Goal: Obtain resource: Download file/media

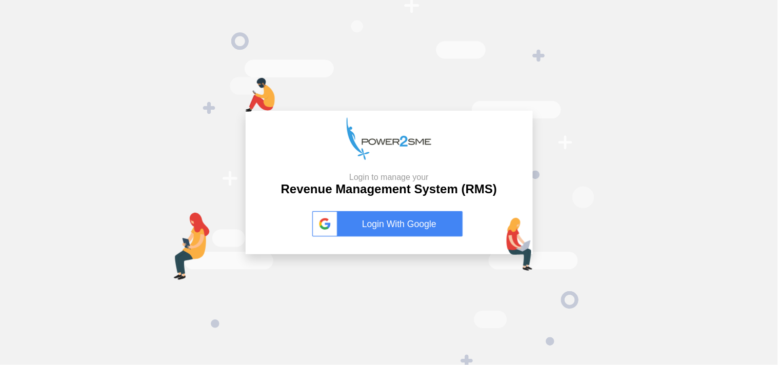
click at [400, 227] on link "Login With Google" at bounding box center [389, 224] width 154 height 26
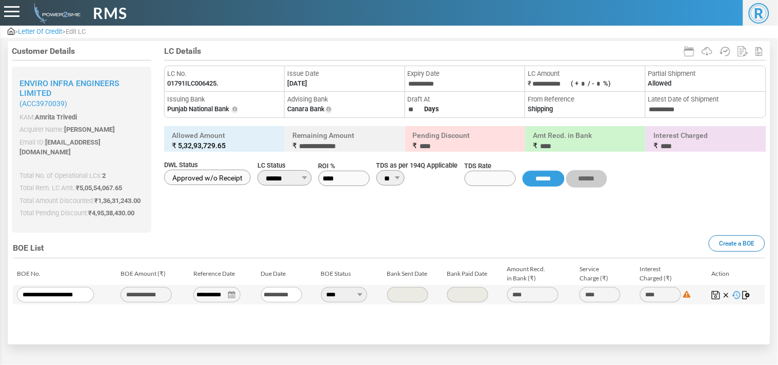
click at [48, 28] on span "Letter Of Credit" at bounding box center [40, 32] width 44 height 8
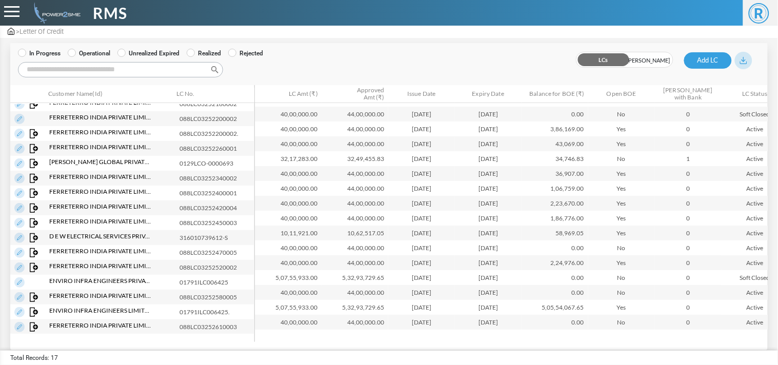
scroll to position [30, 0]
click at [177, 66] on input "Search:" at bounding box center [120, 69] width 205 height 15
paste input "**********"
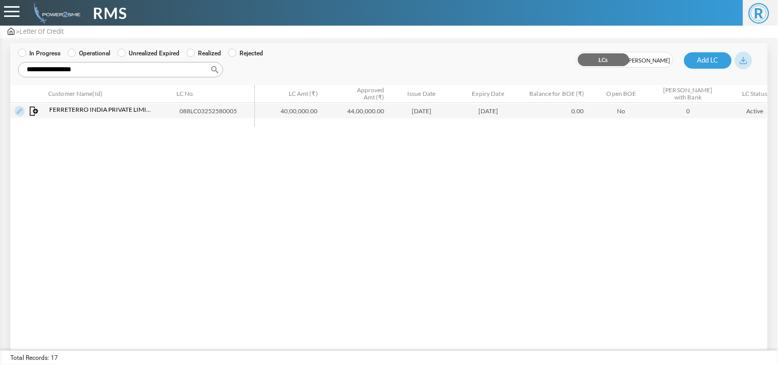
type input "**********"
click at [18, 113] on img at bounding box center [19, 111] width 10 height 10
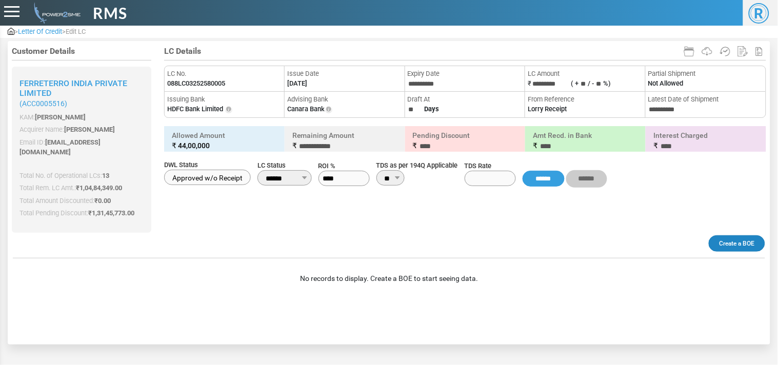
click at [734, 236] on link "Create a BOE" at bounding box center [736, 243] width 56 height 16
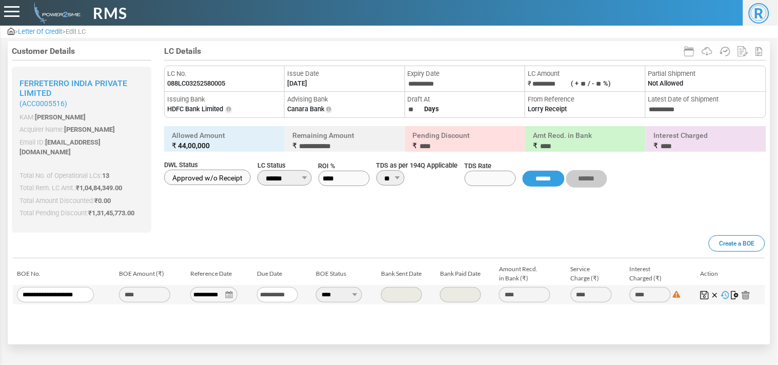
click at [735, 291] on img at bounding box center [735, 295] width 8 height 8
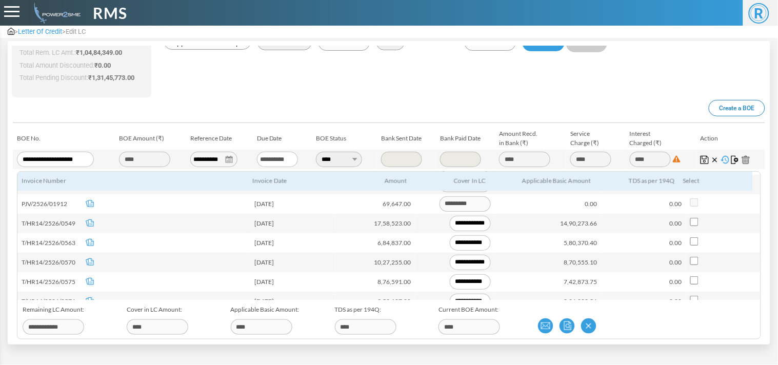
scroll to position [171, 0]
type input "**********"
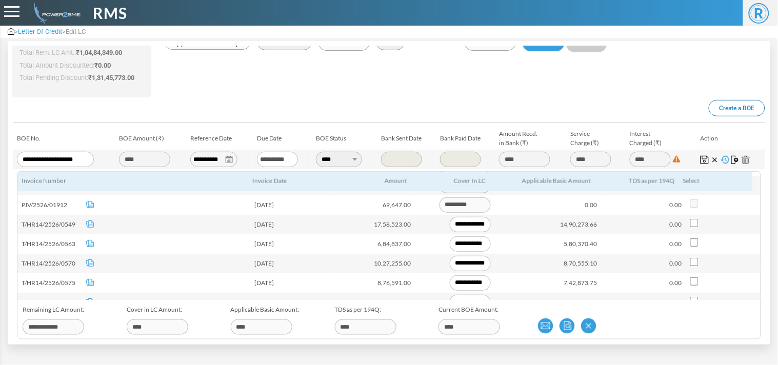
type input "**********"
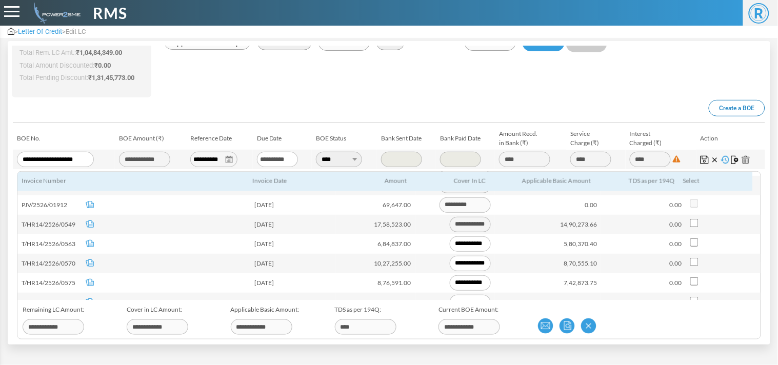
type input "**********"
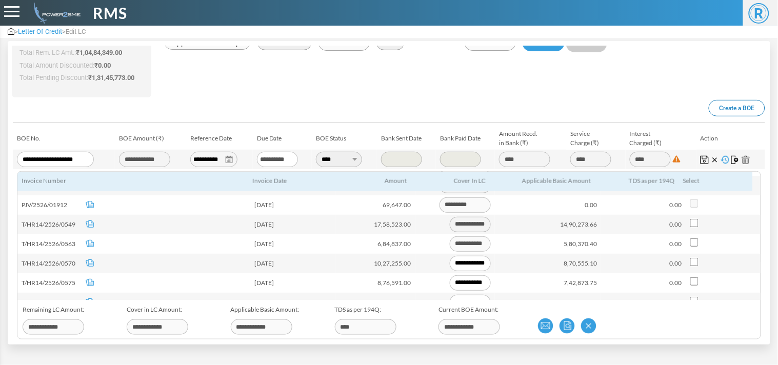
type input "**********"
type input "*********"
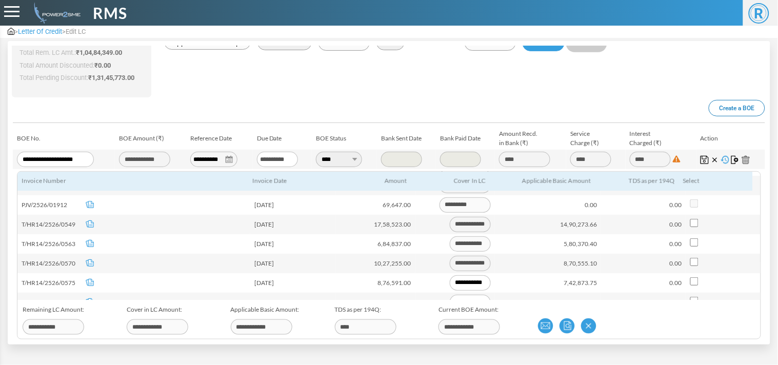
type input "**********"
type input "*********"
type input "**********"
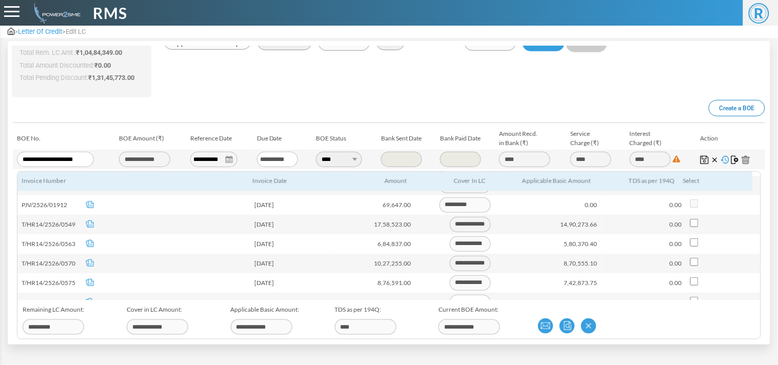
scroll to position [191, 0]
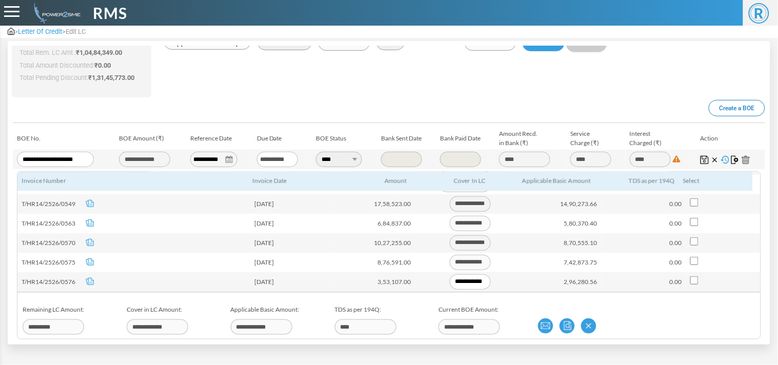
click at [700, 156] on img at bounding box center [704, 160] width 8 height 8
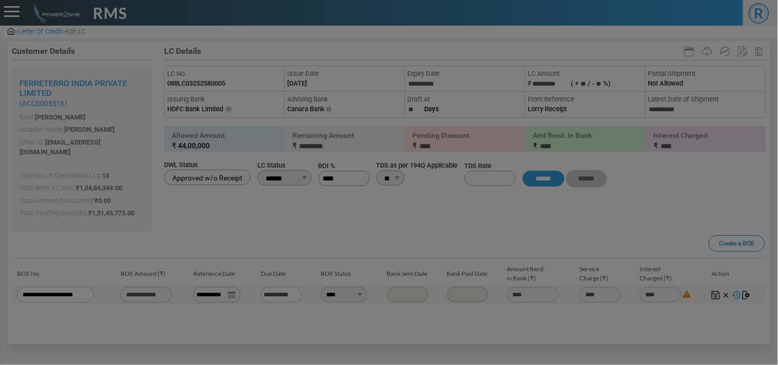
scroll to position [0, 0]
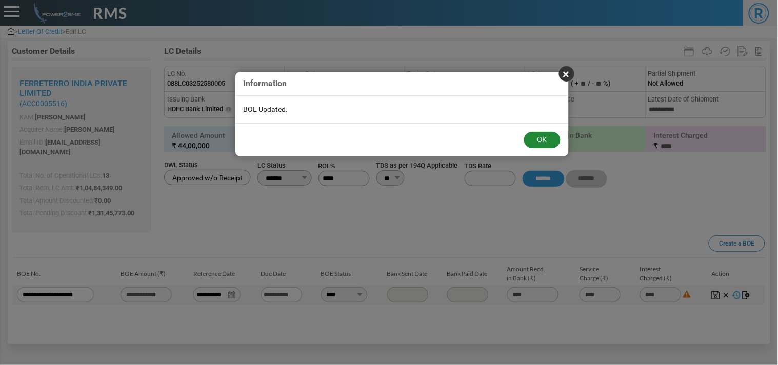
click at [533, 139] on button "OK" at bounding box center [542, 140] width 36 height 16
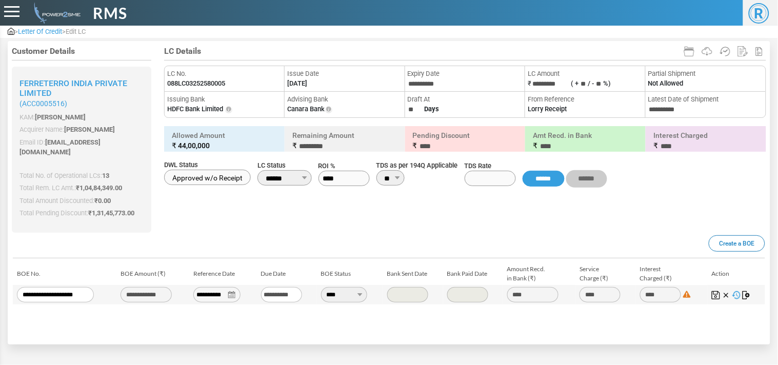
click at [747, 291] on img at bounding box center [746, 295] width 8 height 8
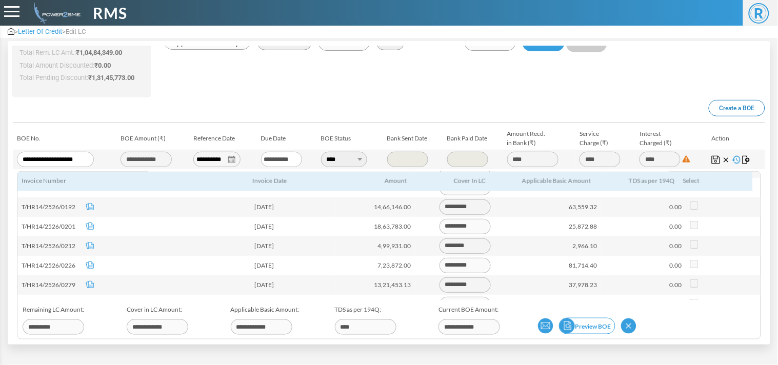
scroll to position [112, 0]
click at [563, 318] on img at bounding box center [566, 325] width 15 height 15
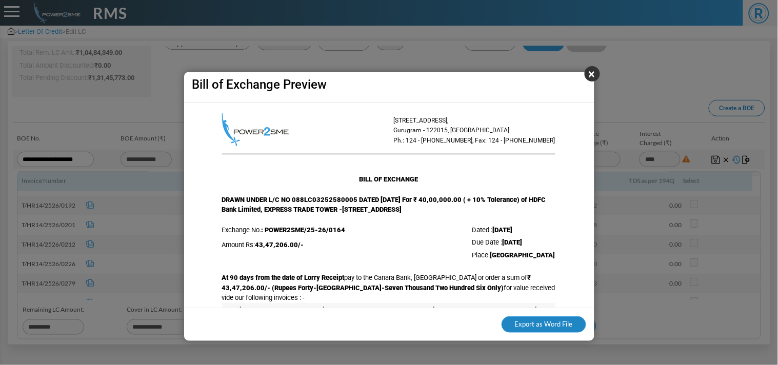
click at [551, 321] on button "Export as Word File" at bounding box center [543, 324] width 85 height 16
click at [593, 75] on button "×" at bounding box center [591, 73] width 15 height 15
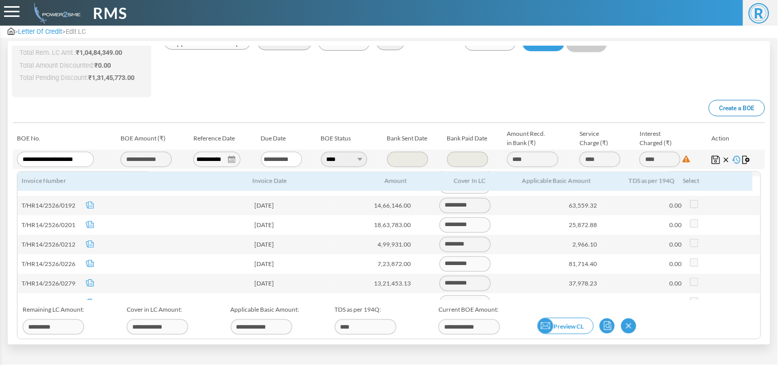
click at [541, 318] on img at bounding box center [545, 325] width 15 height 15
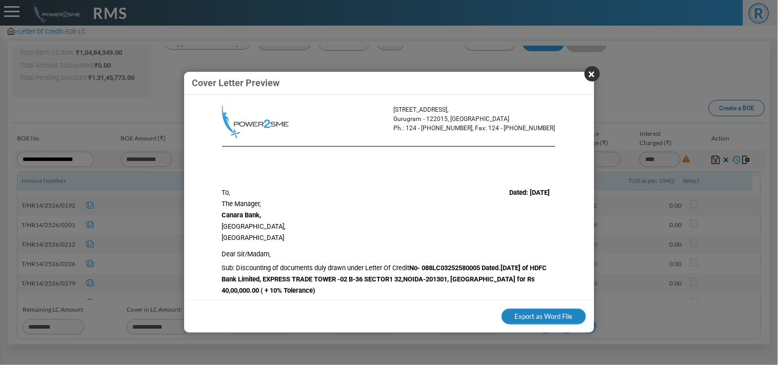
click at [532, 315] on button "Export as Word File" at bounding box center [543, 317] width 85 height 16
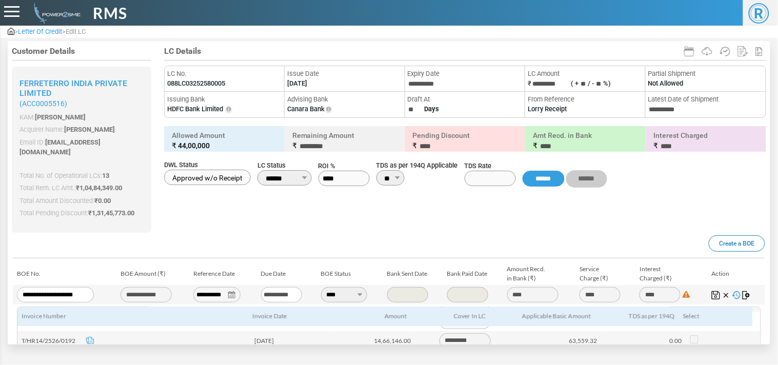
click at [216, 84] on label "088LC03252580005" at bounding box center [196, 83] width 58 height 10
copy label "088LC03252580005"
click at [39, 28] on span "Letter Of Credit" at bounding box center [40, 32] width 44 height 8
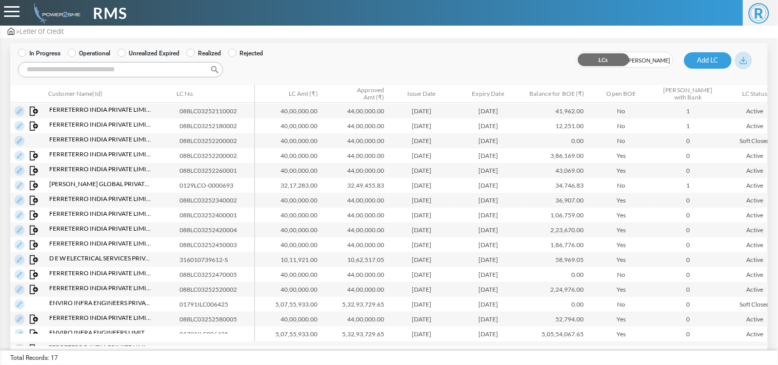
scroll to position [22, 0]
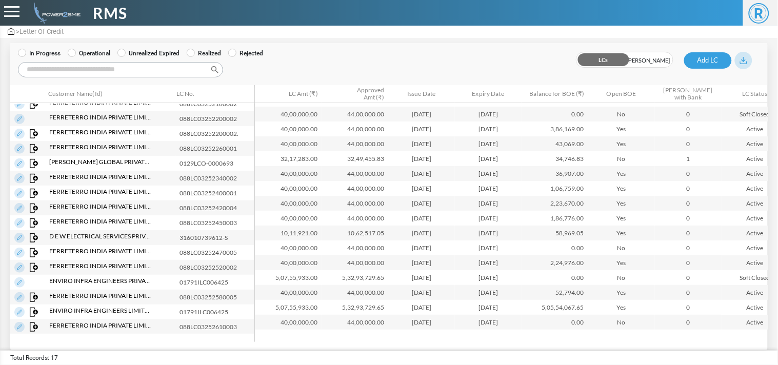
click at [114, 72] on input "Search:" at bounding box center [120, 69] width 205 height 15
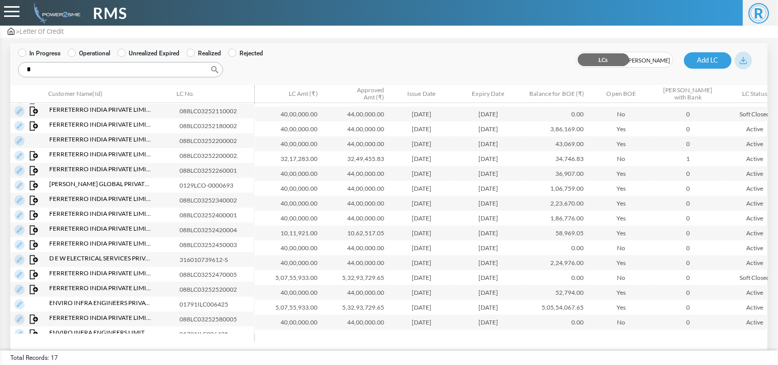
scroll to position [0, 0]
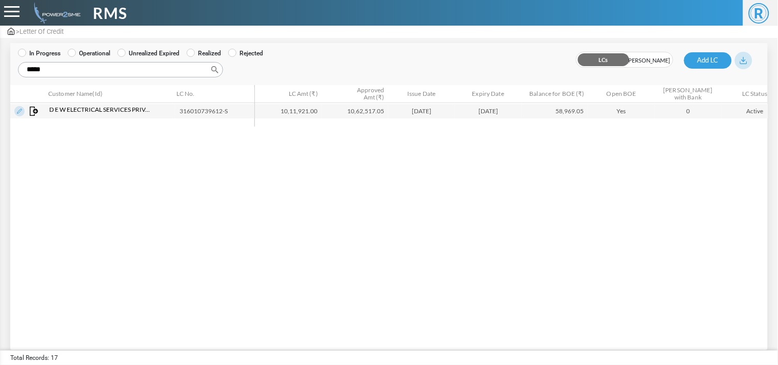
type input "*****"
click at [18, 113] on img at bounding box center [19, 111] width 10 height 10
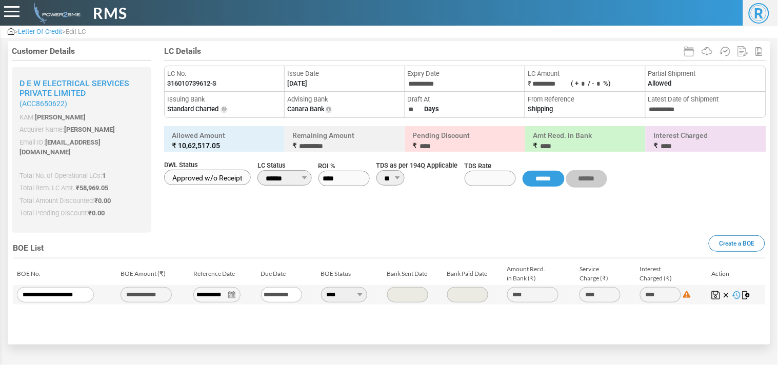
click at [744, 291] on img at bounding box center [746, 295] width 8 height 8
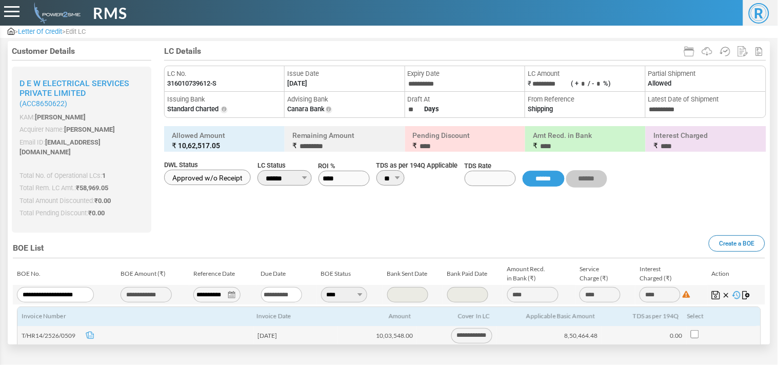
scroll to position [135, 0]
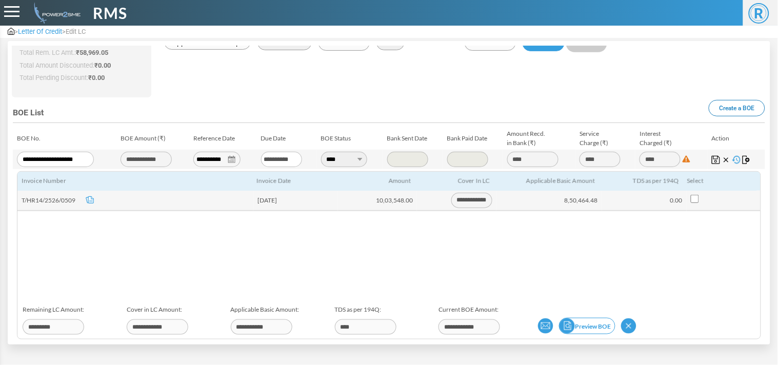
click at [565, 318] on img at bounding box center [566, 325] width 15 height 15
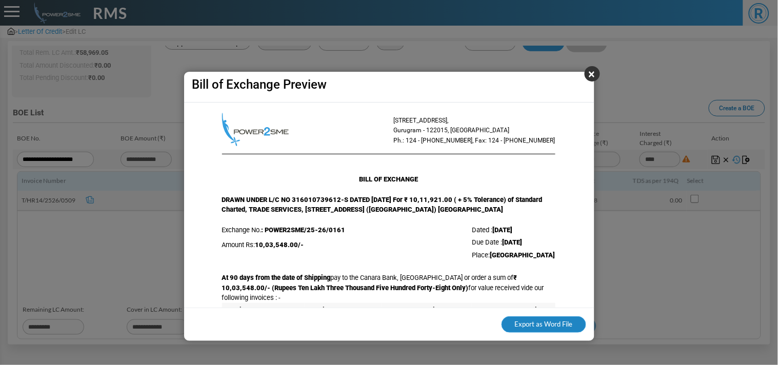
click at [553, 325] on button "Export as Word File" at bounding box center [543, 324] width 85 height 16
click at [490, 83] on div "× Bill of Exchange Preview" at bounding box center [389, 87] width 410 height 31
click at [585, 77] on button "×" at bounding box center [591, 73] width 15 height 15
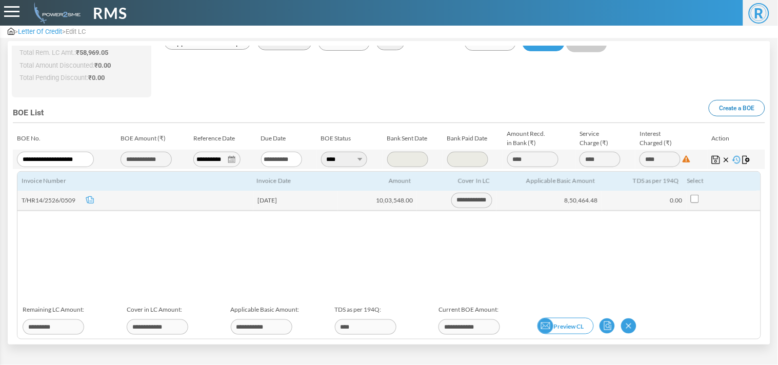
click at [554, 323] on link "Preview CL" at bounding box center [565, 326] width 56 height 16
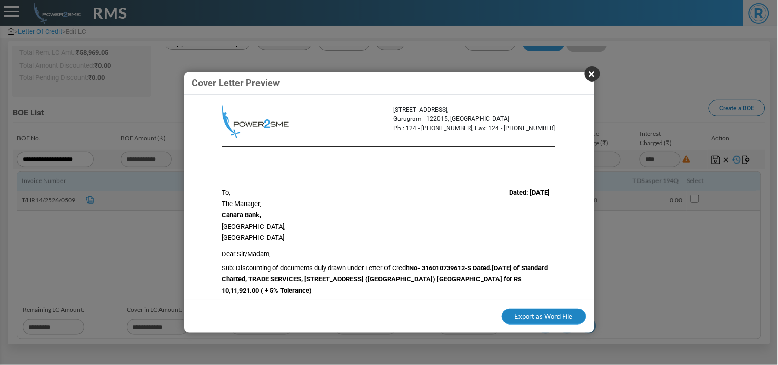
click at [537, 314] on button "Export as Word File" at bounding box center [543, 317] width 85 height 16
click at [586, 77] on button "×" at bounding box center [591, 73] width 15 height 15
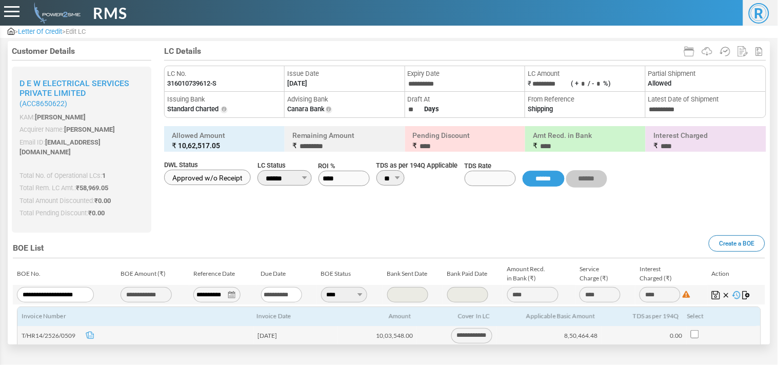
click at [202, 82] on label "316010739612-S" at bounding box center [191, 83] width 49 height 10
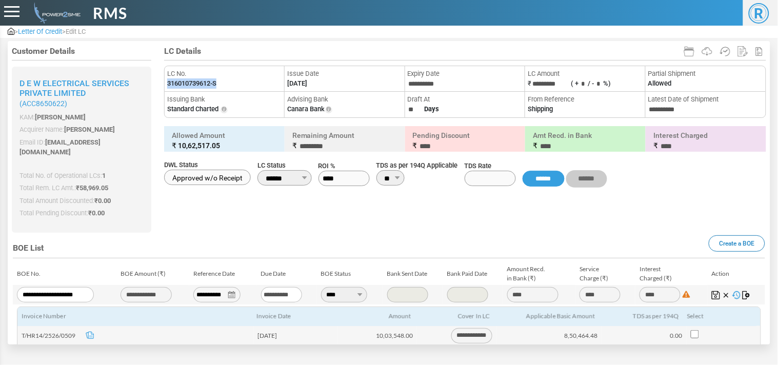
click at [202, 82] on label "316010739612-S" at bounding box center [191, 83] width 49 height 10
copy ul "316010739612-S"
click at [36, 31] on span "Letter Of Credit" at bounding box center [40, 32] width 44 height 8
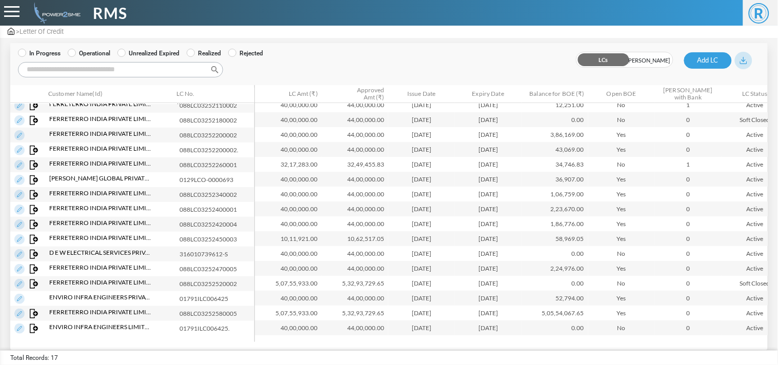
scroll to position [22, 0]
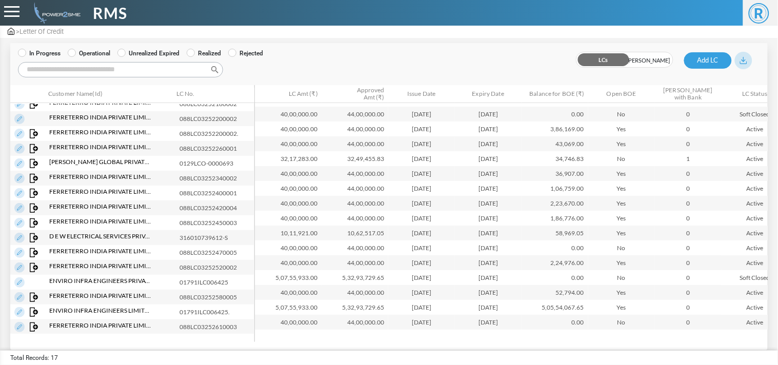
click at [108, 75] on input "Search:" at bounding box center [120, 69] width 205 height 15
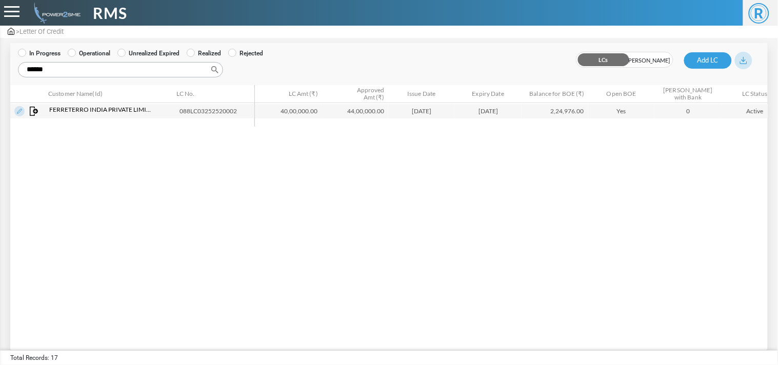
type input "******"
click at [14, 107] on img at bounding box center [19, 111] width 10 height 10
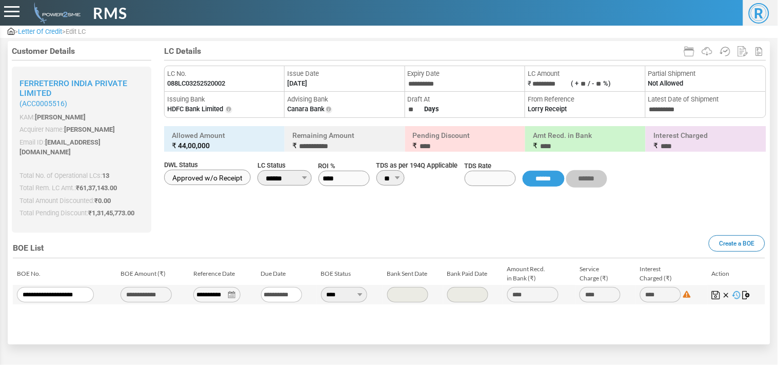
click at [745, 291] on img at bounding box center [746, 295] width 8 height 8
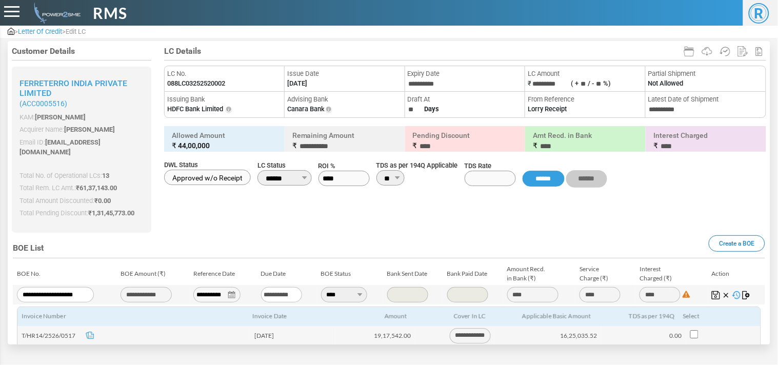
scroll to position [135, 0]
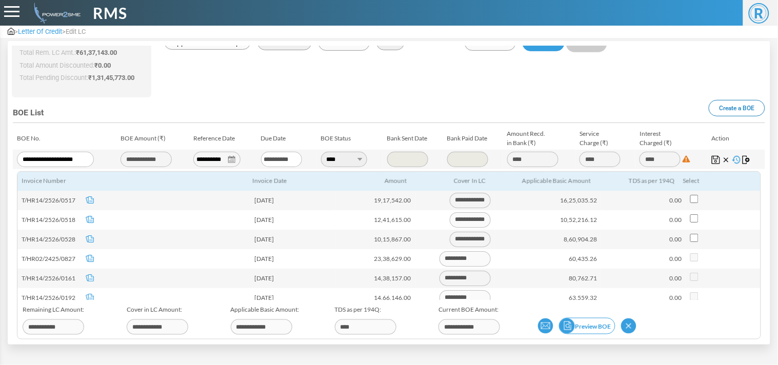
click at [565, 318] on img at bounding box center [566, 325] width 15 height 15
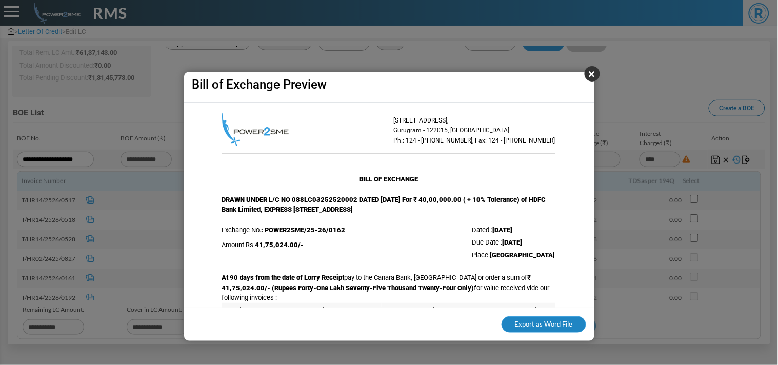
click at [544, 321] on button "Export as Word File" at bounding box center [543, 324] width 85 height 16
click at [586, 79] on button "×" at bounding box center [591, 73] width 15 height 15
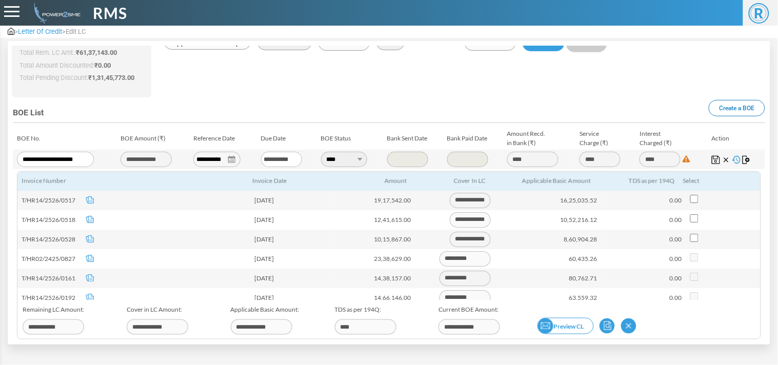
click at [544, 318] on img at bounding box center [545, 325] width 15 height 15
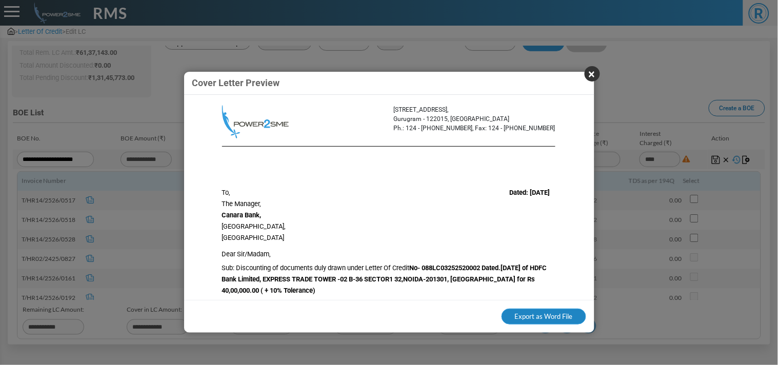
click at [520, 318] on button "Export as Word File" at bounding box center [543, 317] width 85 height 16
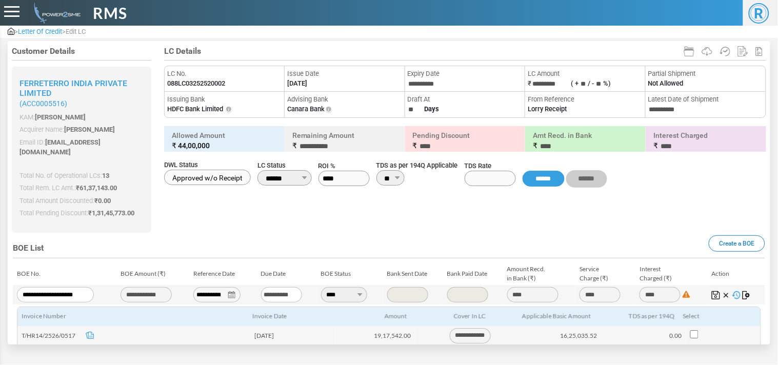
click at [200, 85] on label "088LC03252520002" at bounding box center [196, 83] width 58 height 10
copy label "088LC03252520002"
